Goal: Information Seeking & Learning: Learn about a topic

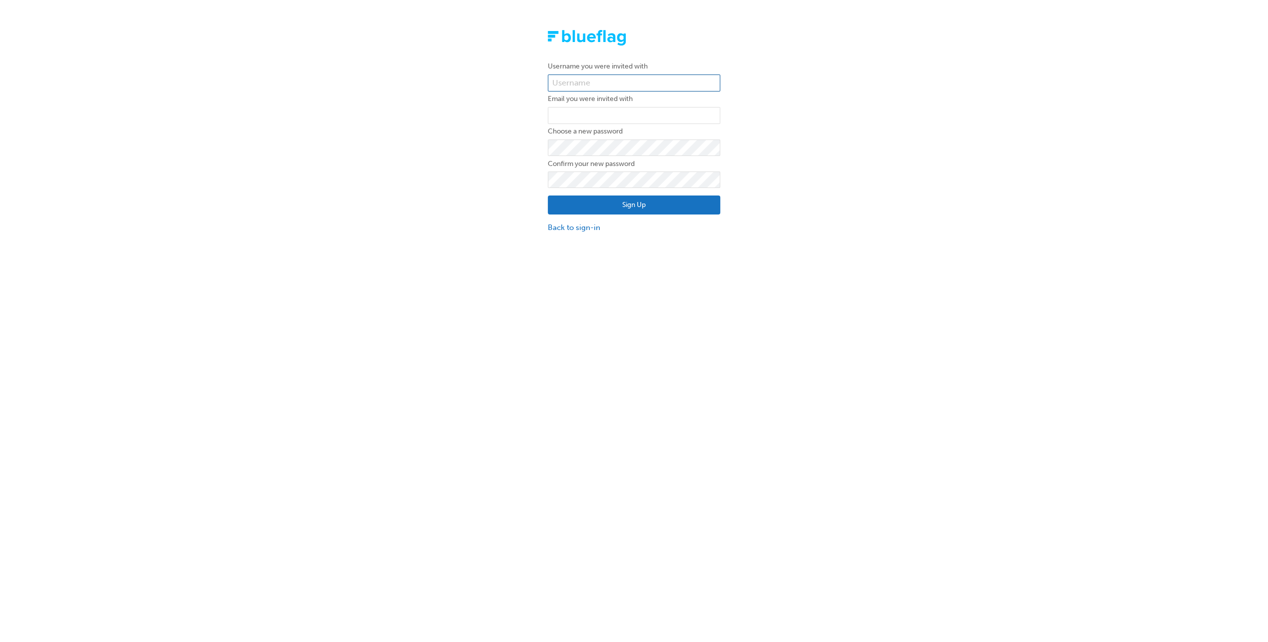
click at [587, 78] on input "text" at bounding box center [634, 82] width 172 height 17
paste input "mhofmann"
type input "mhofmann"
click at [582, 112] on input "email" at bounding box center [634, 115] width 172 height 17
type input "[PERSON_NAME][EMAIL_ADDRESS][PERSON_NAME][DOMAIN_NAME]"
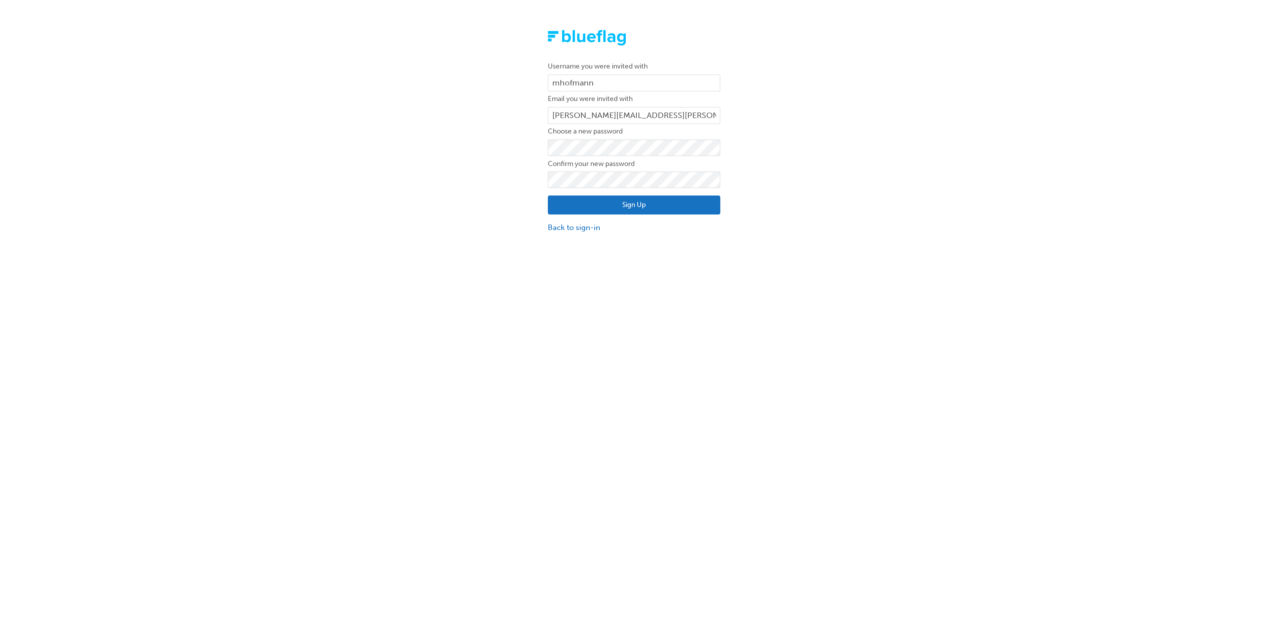
click at [611, 201] on button "Sign Up" at bounding box center [634, 204] width 172 height 19
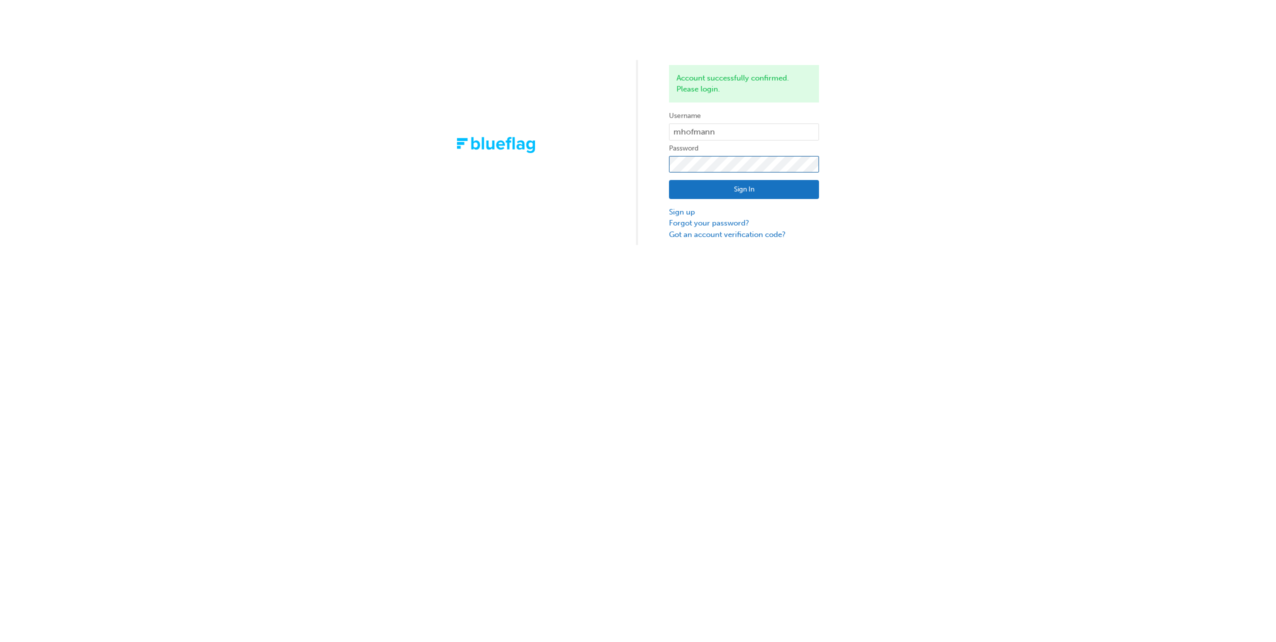
click button "Sign In" at bounding box center [744, 189] width 150 height 19
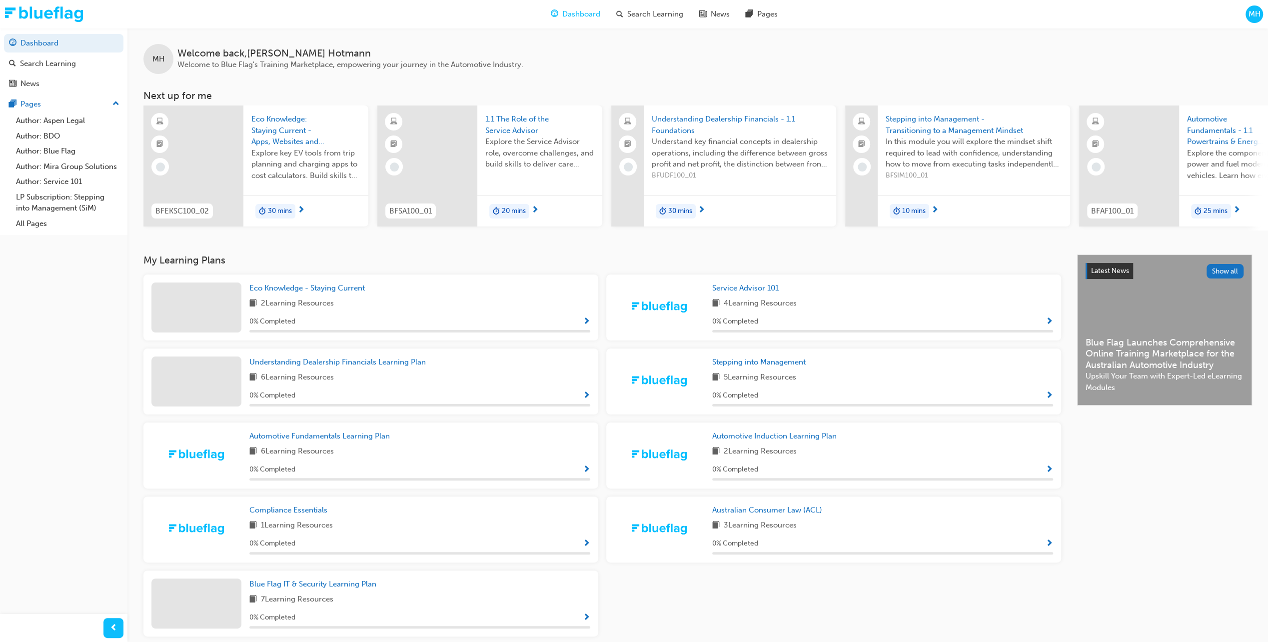
click at [701, 118] on span "Understanding Dealership Financials - 1.1 Foundations" at bounding box center [740, 124] width 176 height 22
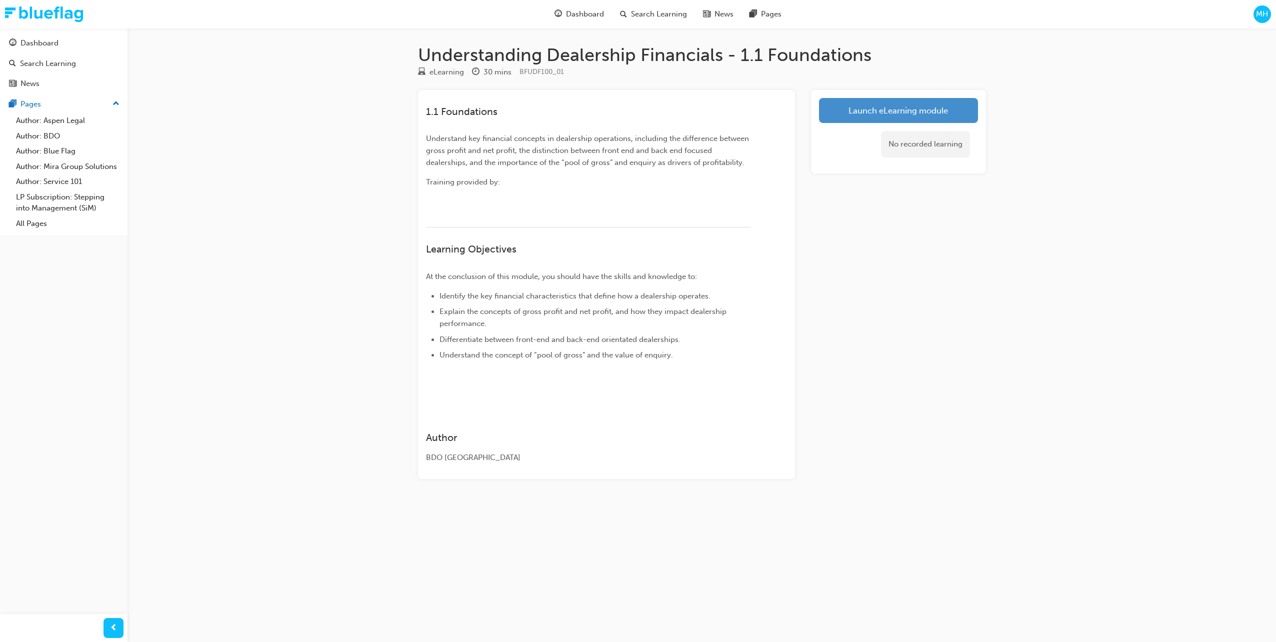
click at [894, 114] on link "Launch eLearning module" at bounding box center [898, 110] width 159 height 25
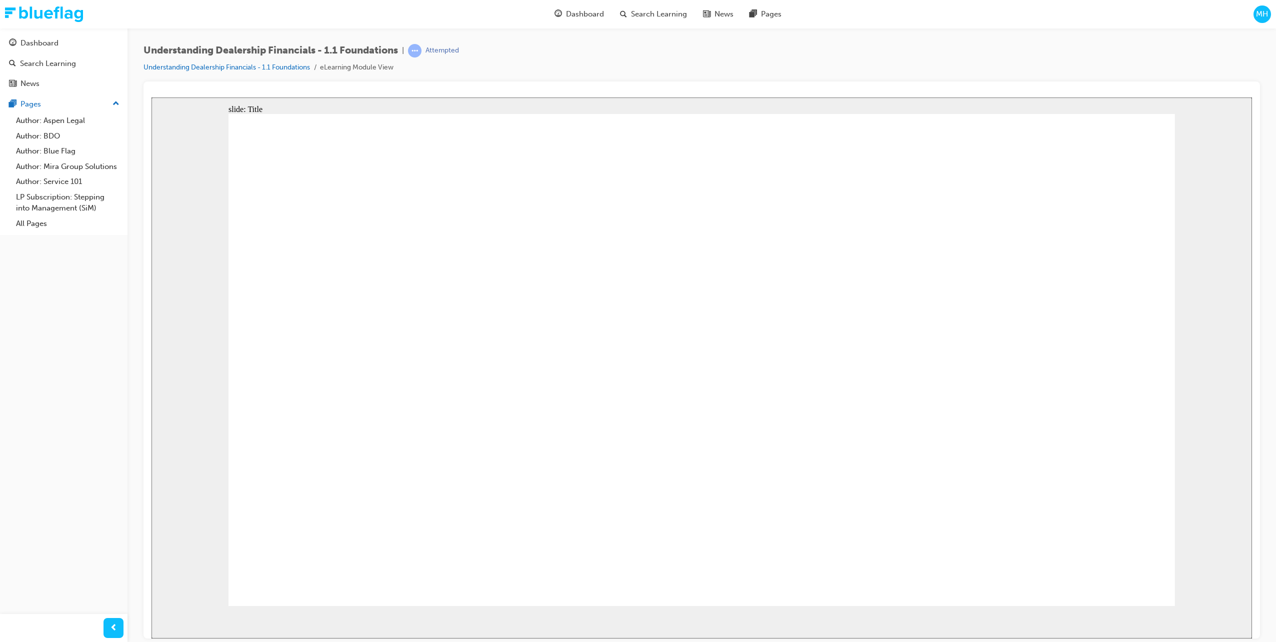
drag, startPoint x: 665, startPoint y: 301, endPoint x: 716, endPoint y: 311, distance: 52.1
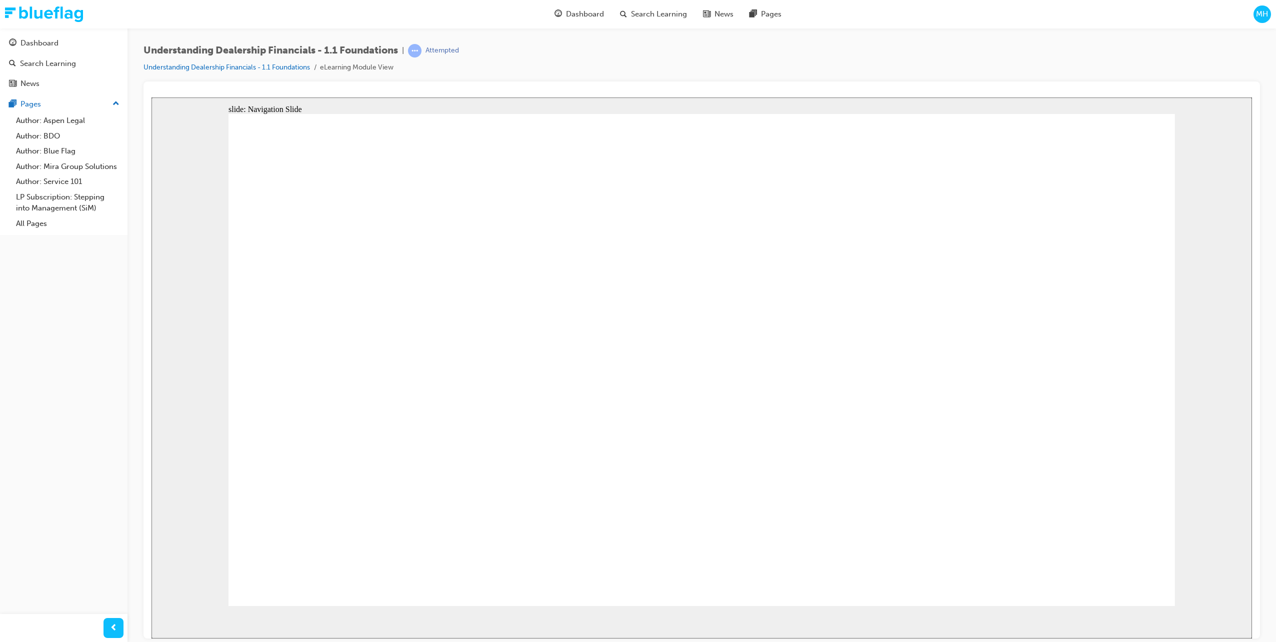
drag, startPoint x: 735, startPoint y: 252, endPoint x: 723, endPoint y: 244, distance: 14.0
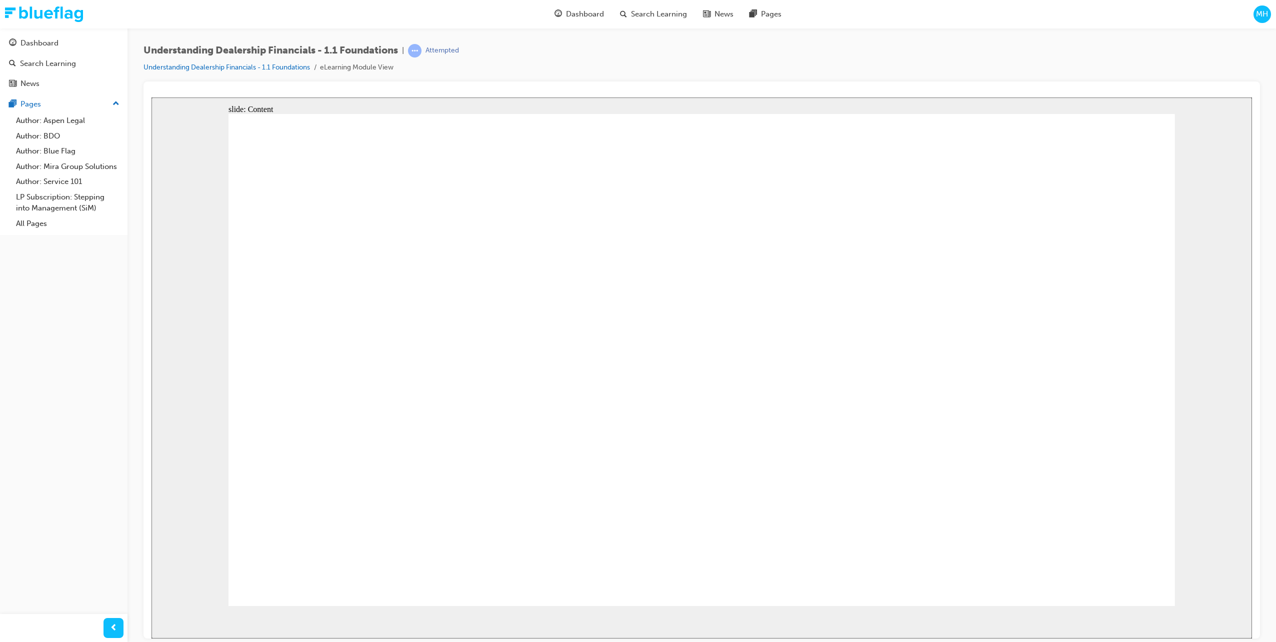
click at [36, 47] on div "Dashboard" at bounding box center [39, 42] width 38 height 11
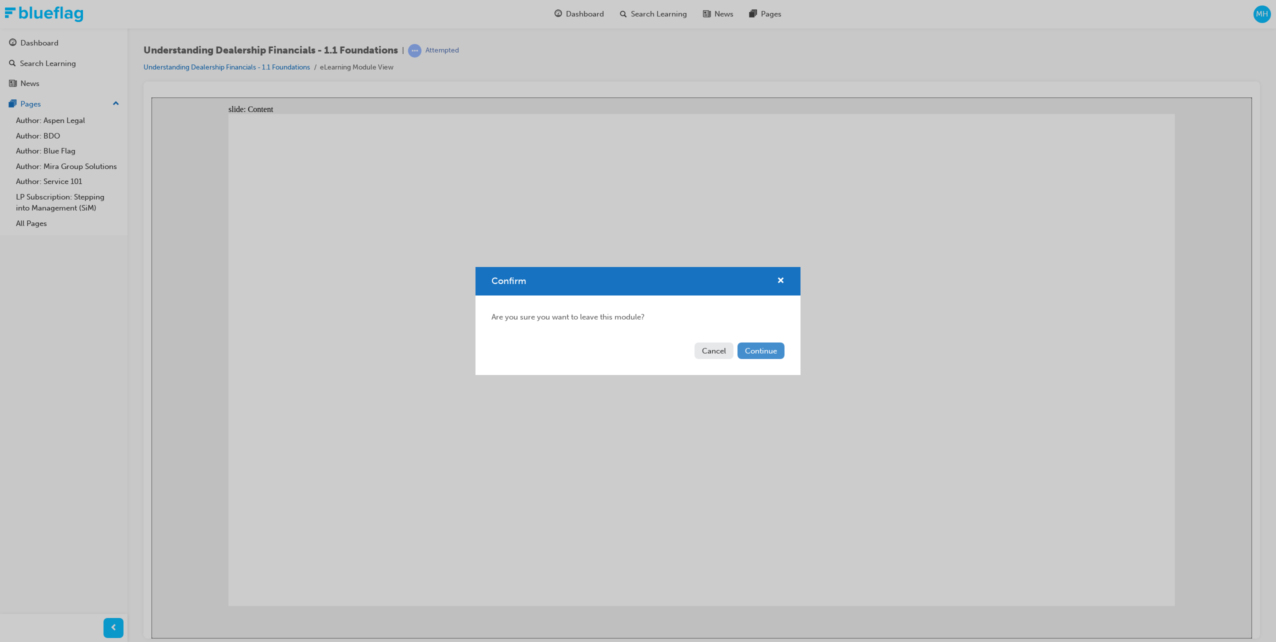
click at [763, 352] on button "Continue" at bounding box center [760, 350] width 47 height 16
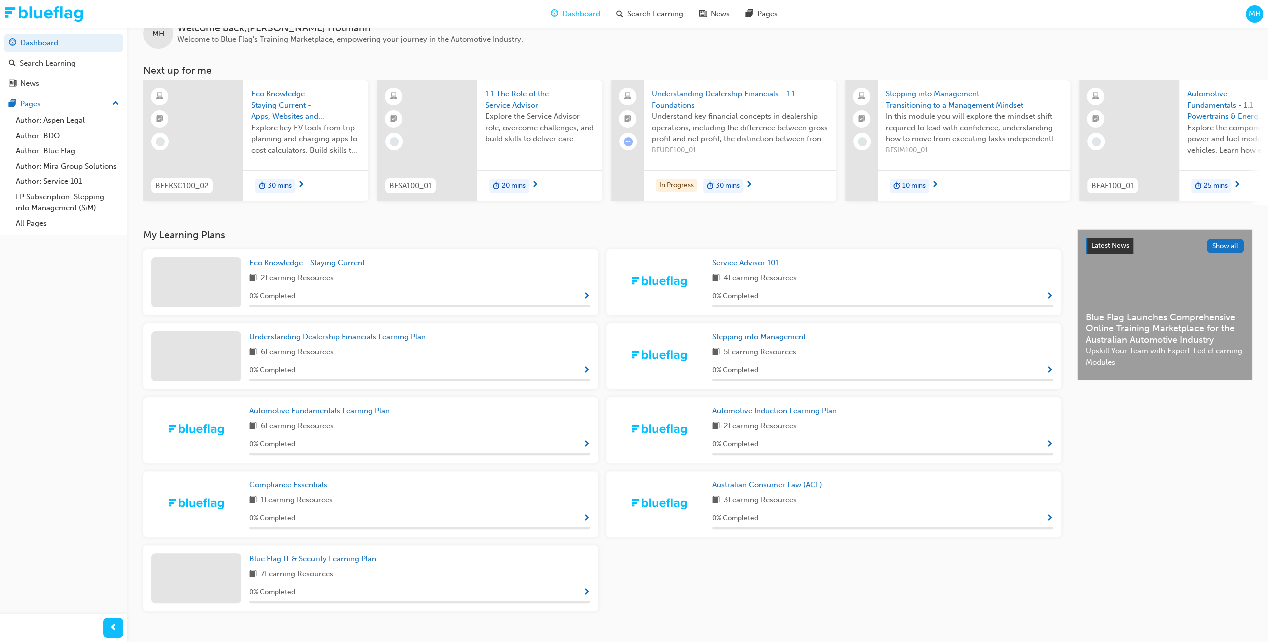
scroll to position [46, 0]
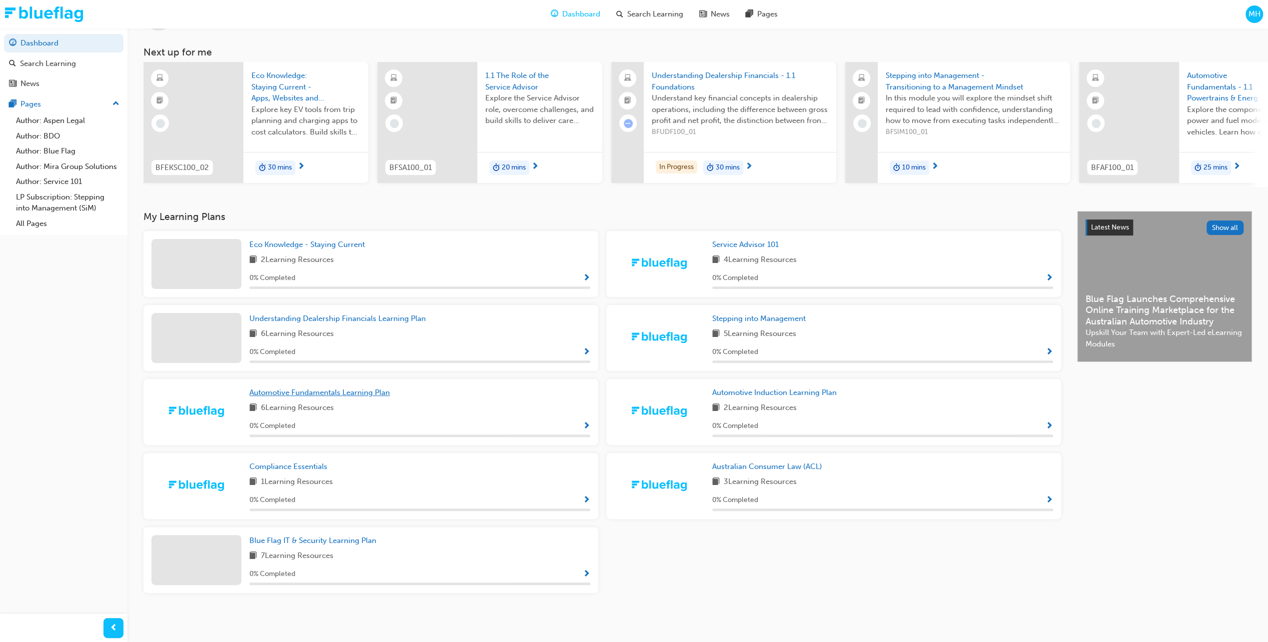
click at [306, 394] on span "Automotive Fundamentals Learning Plan" at bounding box center [319, 392] width 140 height 9
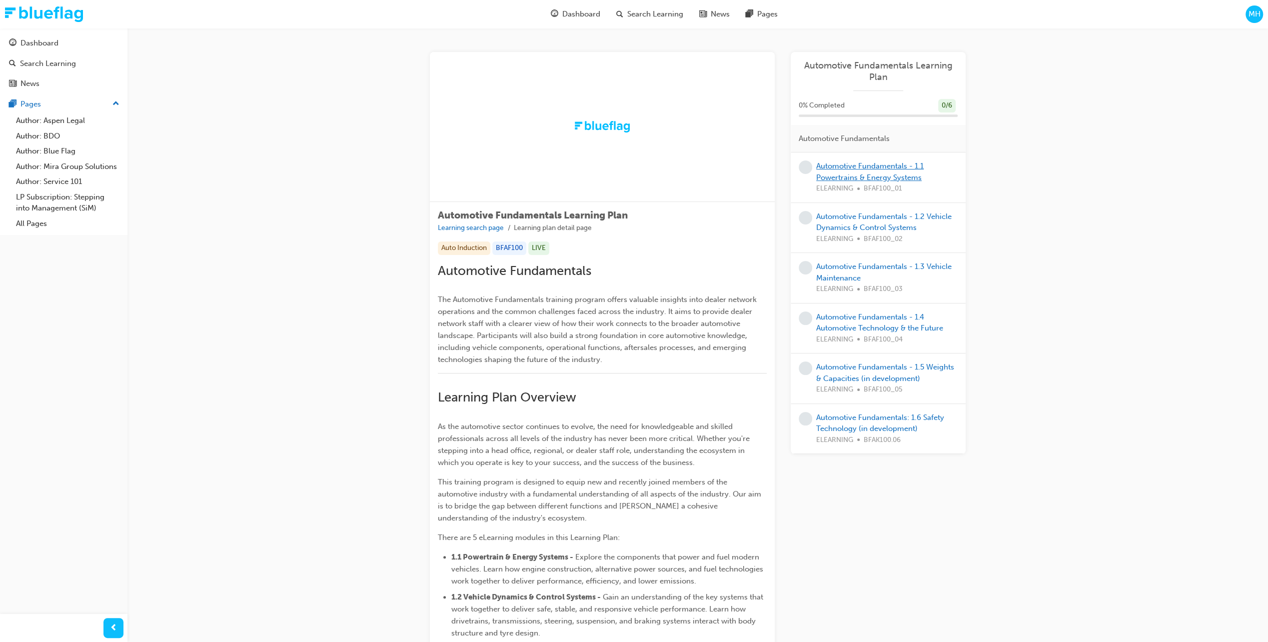
click at [850, 169] on link "Automotive Fundamentals - 1.1 Powertrains & Energy Systems" at bounding box center [869, 171] width 107 height 20
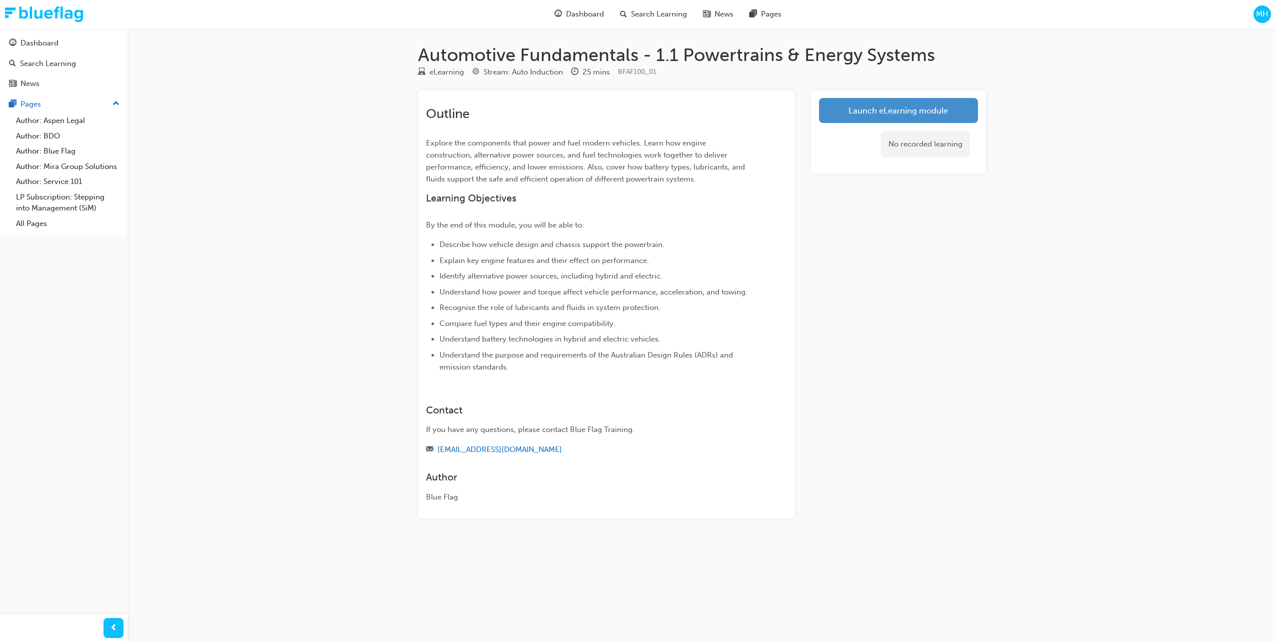
click at [894, 107] on link "Launch eLearning module" at bounding box center [898, 110] width 159 height 25
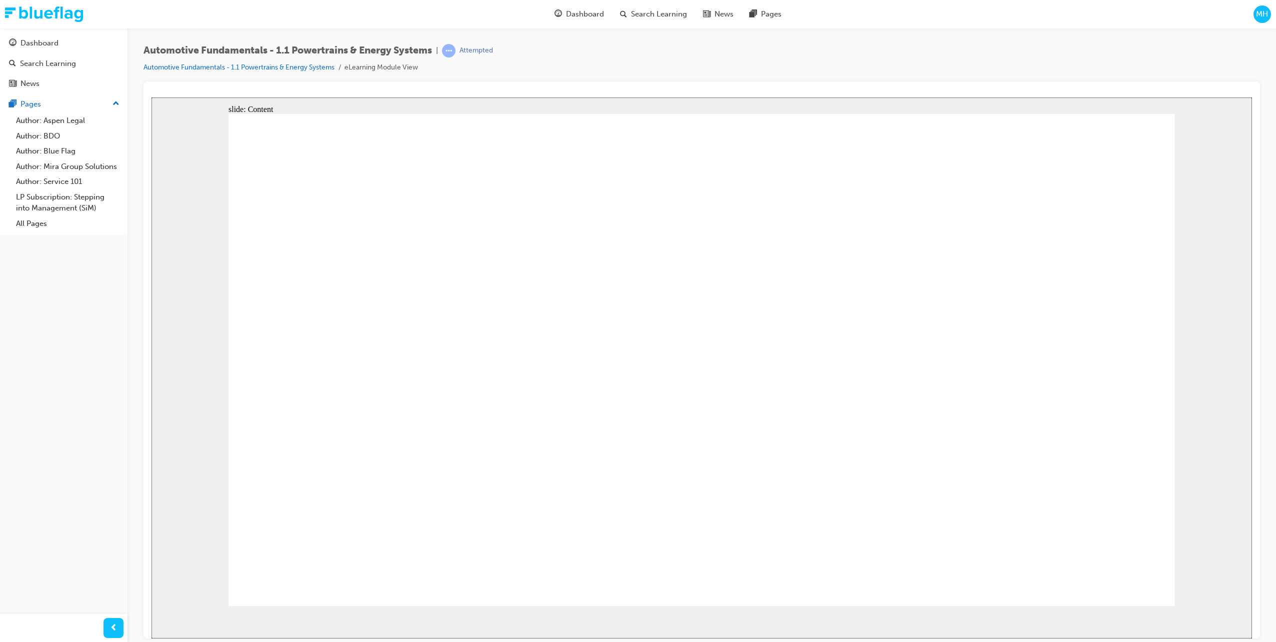
drag, startPoint x: 796, startPoint y: 353, endPoint x: 721, endPoint y: 364, distance: 76.3
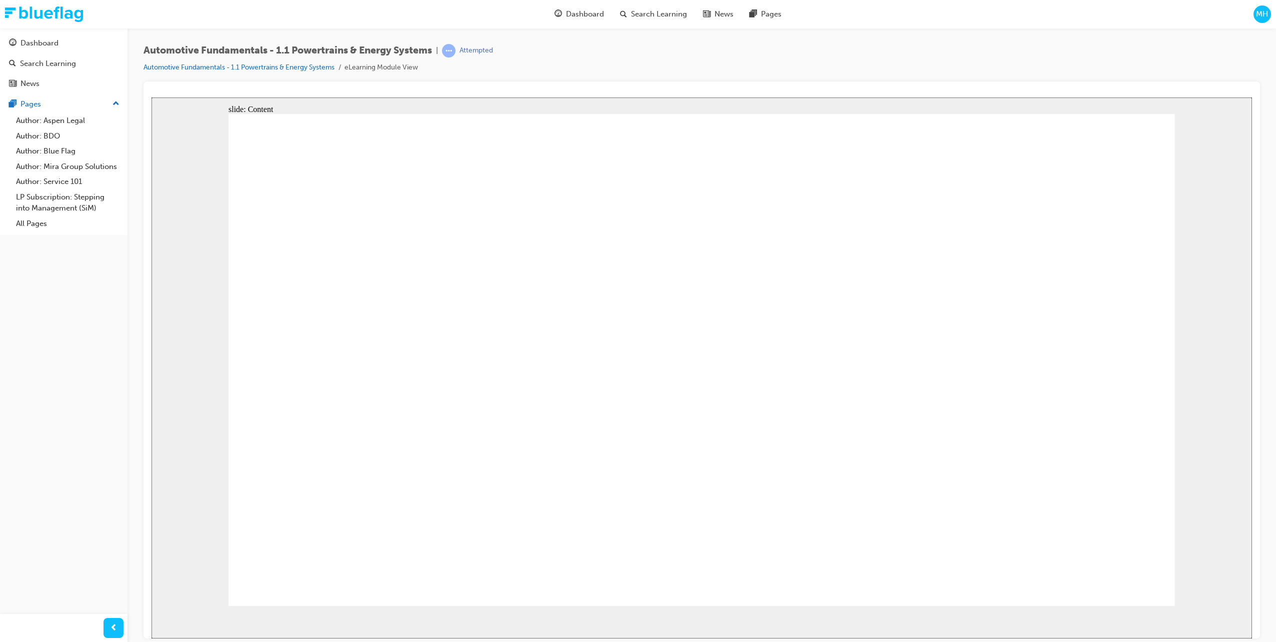
drag, startPoint x: 370, startPoint y: 357, endPoint x: 833, endPoint y: 425, distance: 467.3
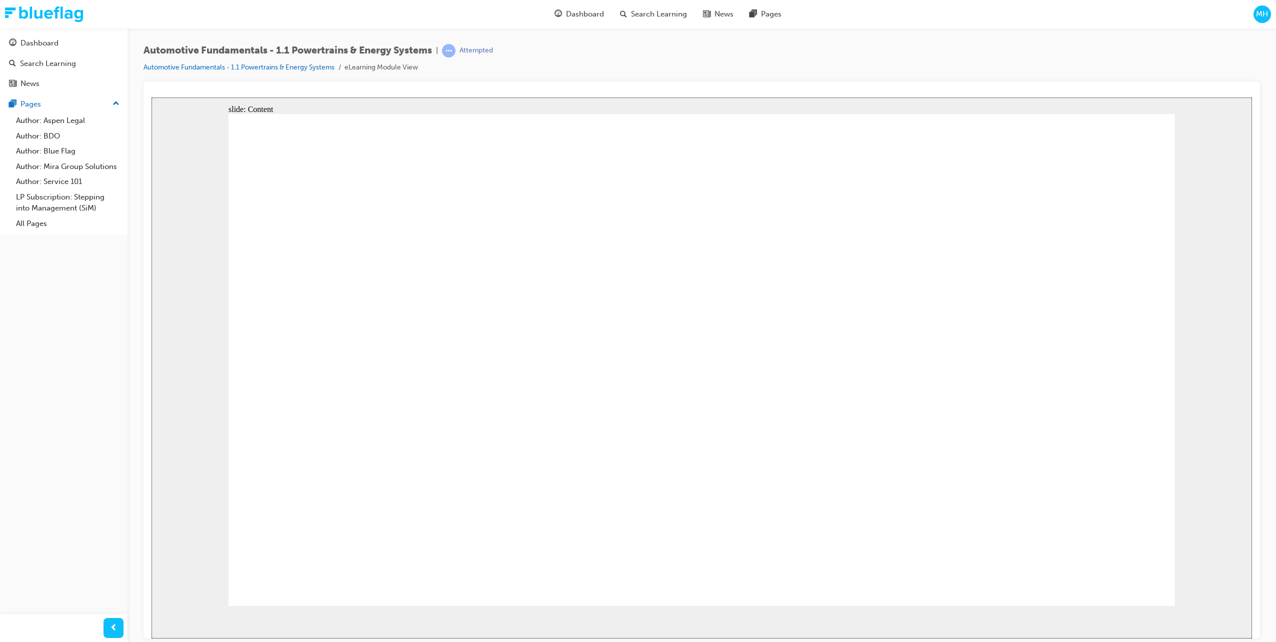
drag, startPoint x: 346, startPoint y: 472, endPoint x: 346, endPoint y: 487, distance: 15.5
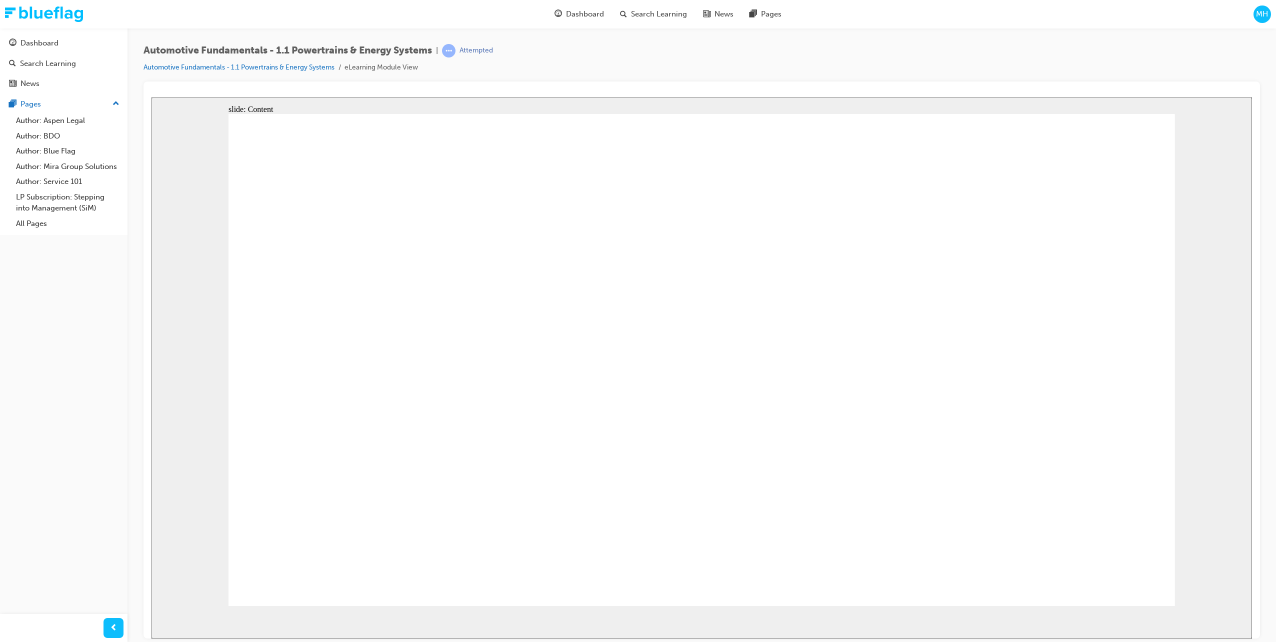
click at [33, 40] on div "Dashboard" at bounding box center [39, 42] width 38 height 11
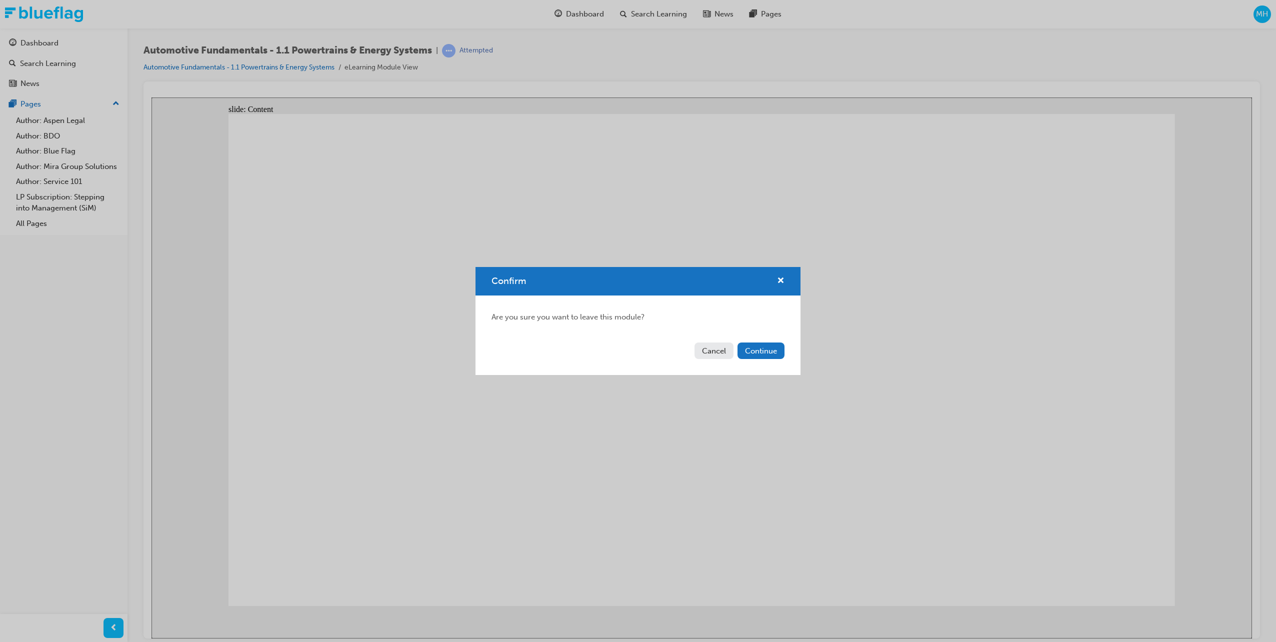
click at [817, 515] on div "Confirm Are you sure you want to leave this module? Cancel Continue" at bounding box center [638, 321] width 1276 height 642
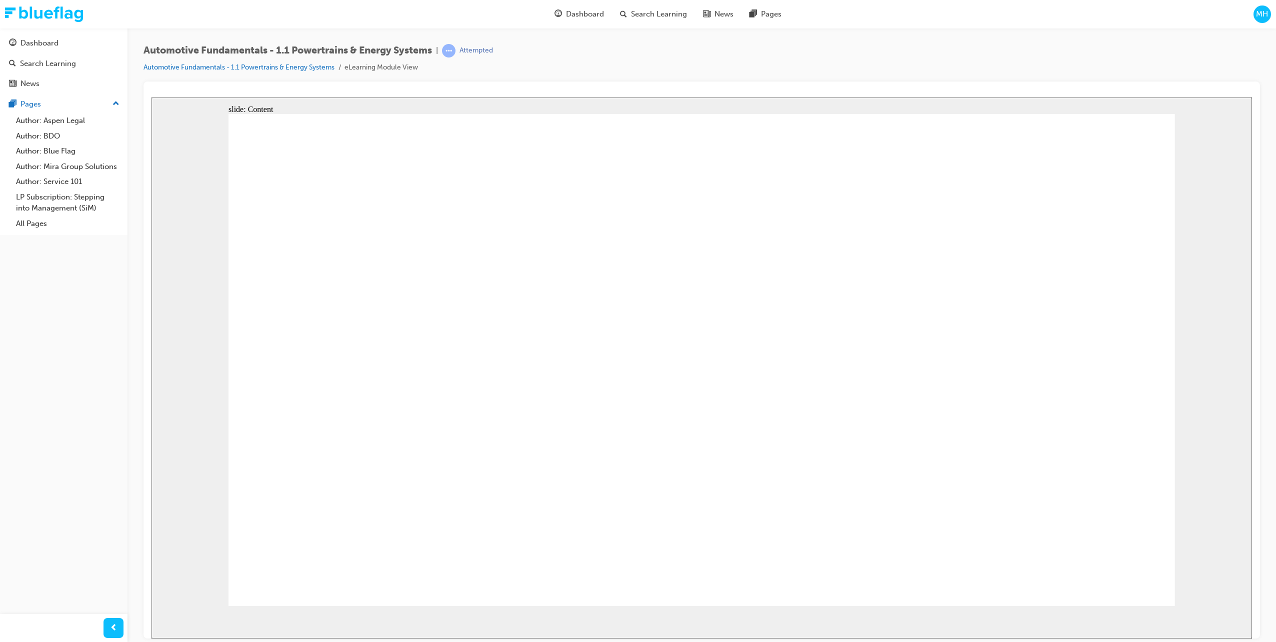
drag, startPoint x: 696, startPoint y: 442, endPoint x: 698, endPoint y: 430, distance: 12.1
click at [31, 41] on div "Dashboard" at bounding box center [39, 42] width 38 height 11
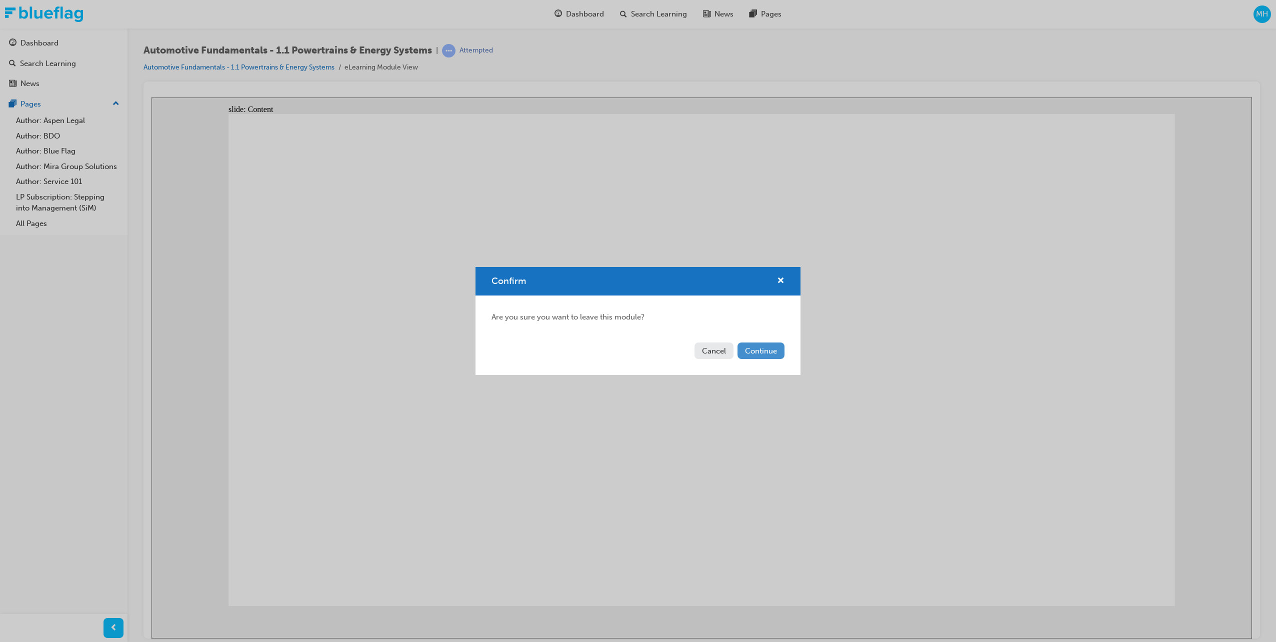
click at [749, 352] on button "Continue" at bounding box center [760, 350] width 47 height 16
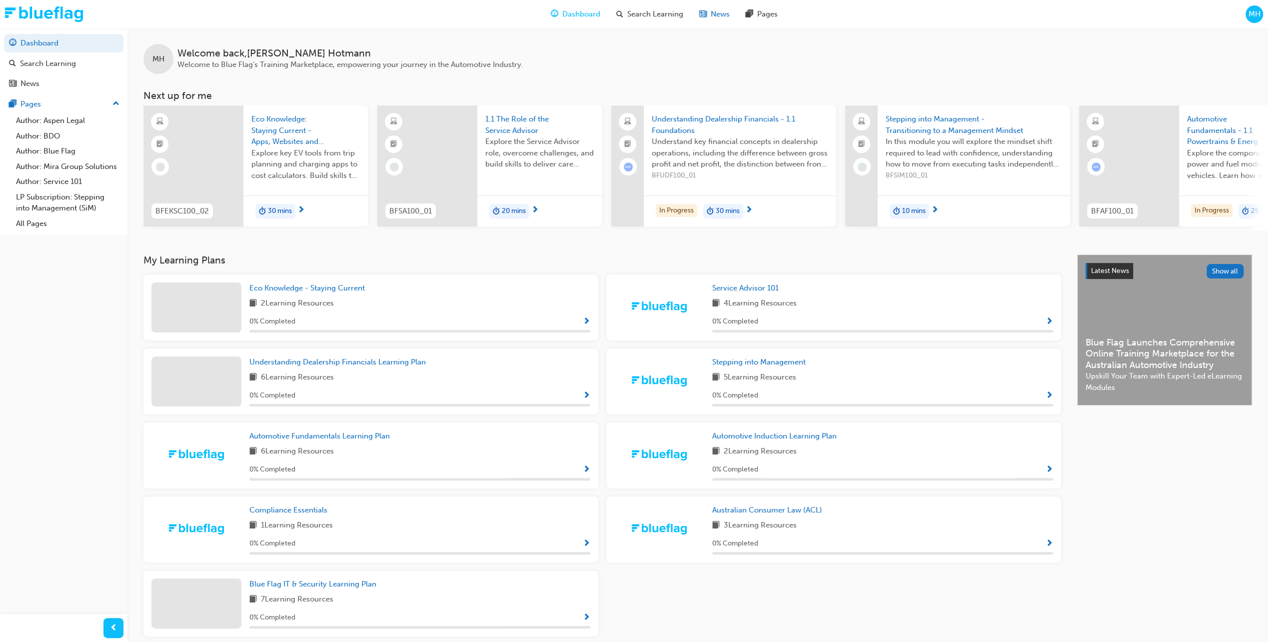
click at [722, 16] on span "News" at bounding box center [720, 13] width 19 height 11
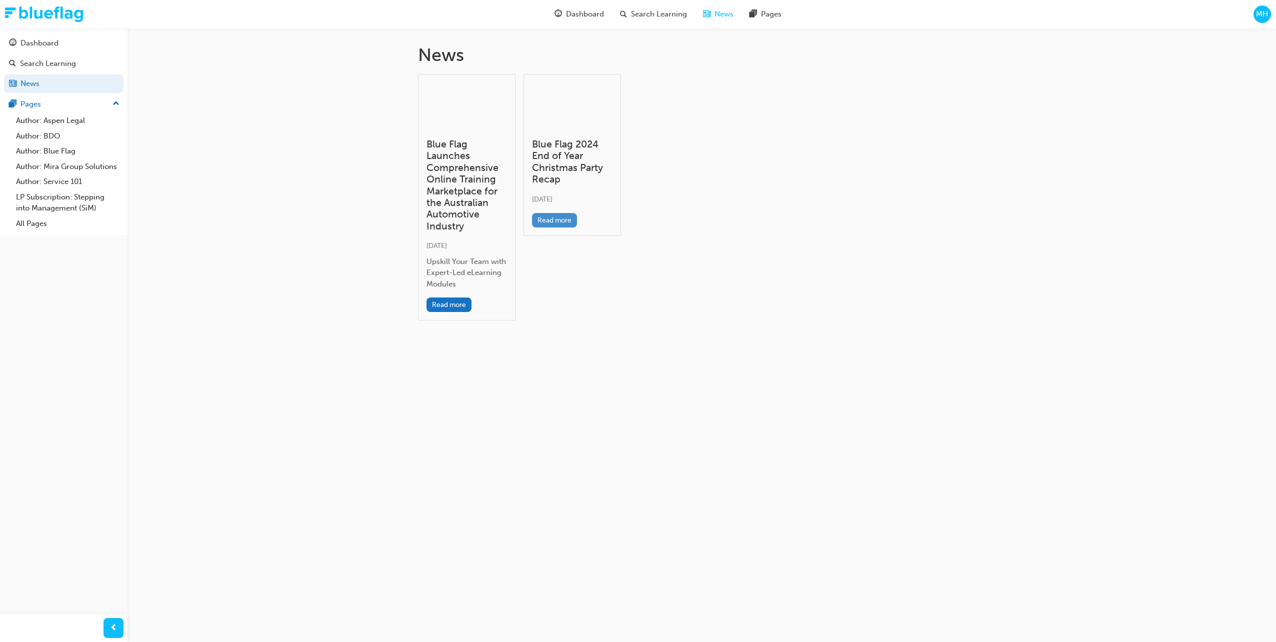
click at [548, 220] on button "Read more" at bounding box center [554, 220] width 45 height 14
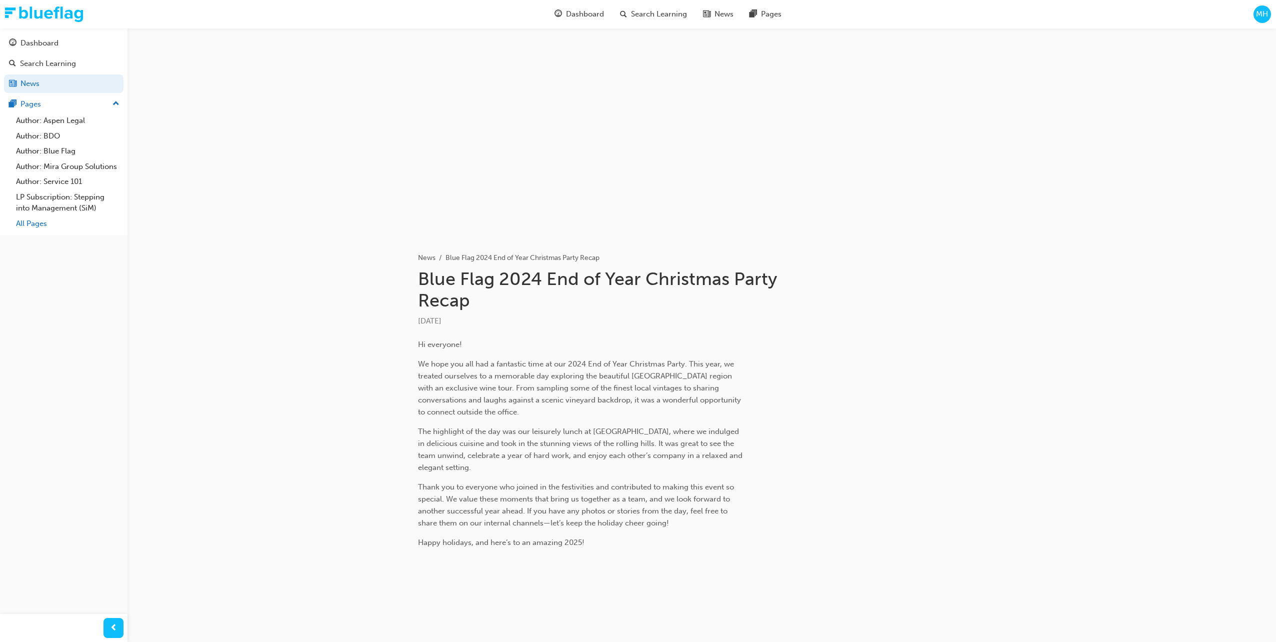
click at [36, 222] on link "All Pages" at bounding box center [67, 223] width 111 height 15
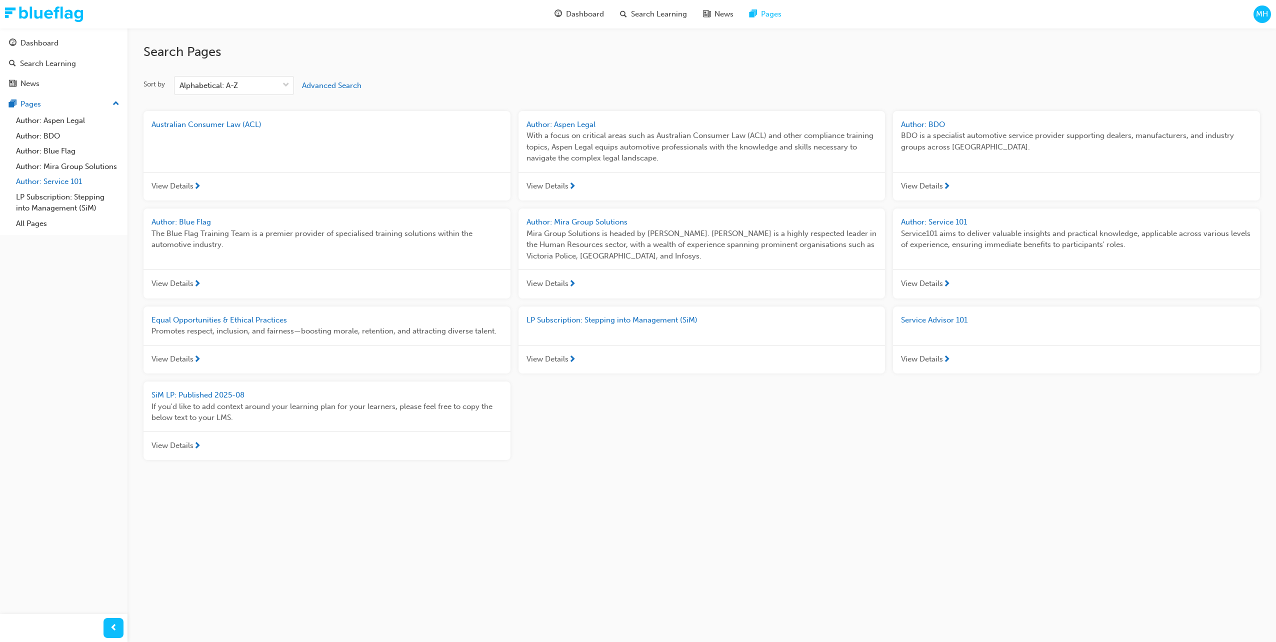
click at [43, 184] on link "Author: Service 101" at bounding box center [67, 181] width 111 height 15
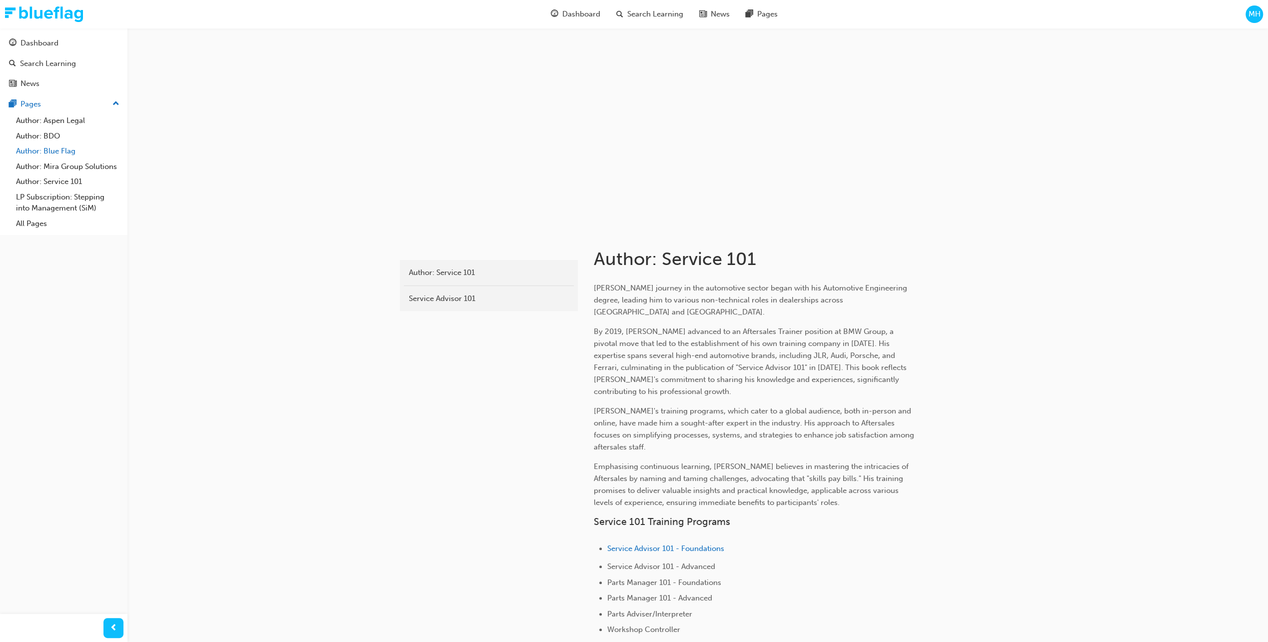
click at [40, 152] on link "Author: Blue Flag" at bounding box center [67, 150] width 111 height 15
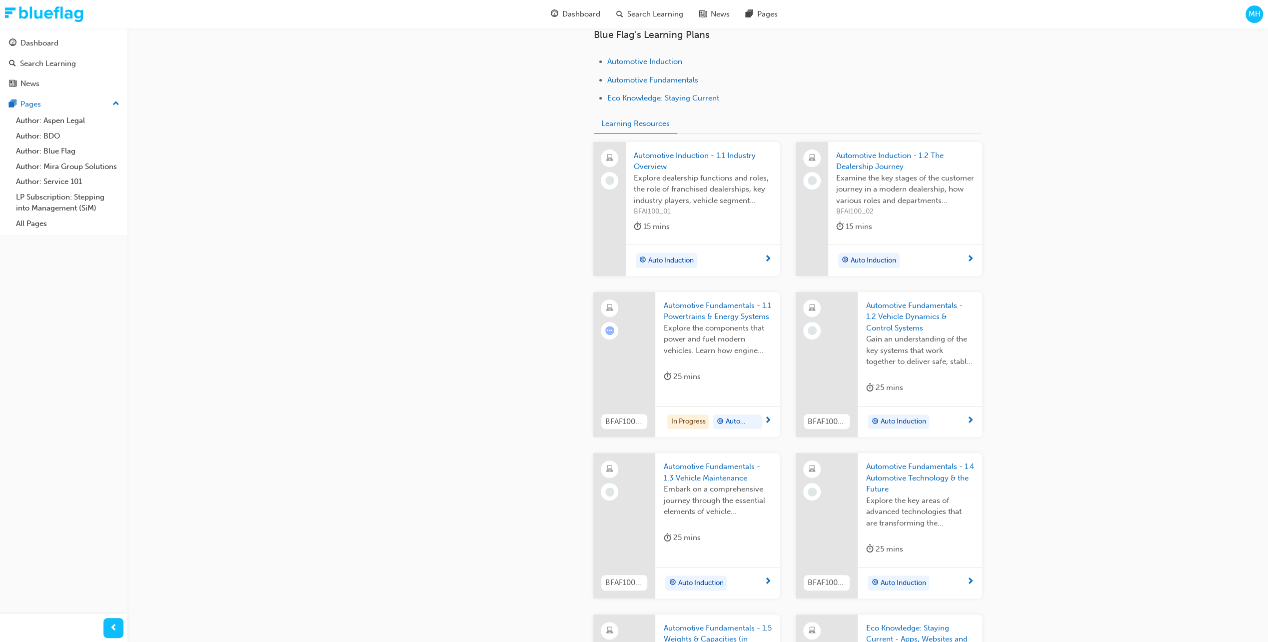
scroll to position [159, 0]
